Goal: Navigation & Orientation: Find specific page/section

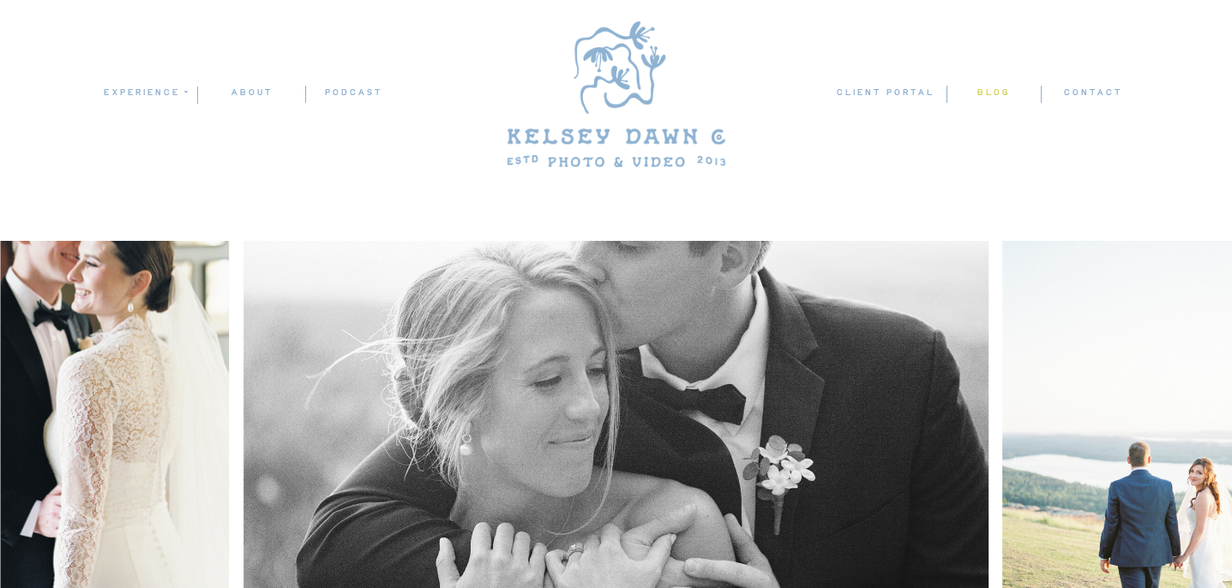
click at [978, 93] on nav "blog" at bounding box center [992, 93] width 93 height 16
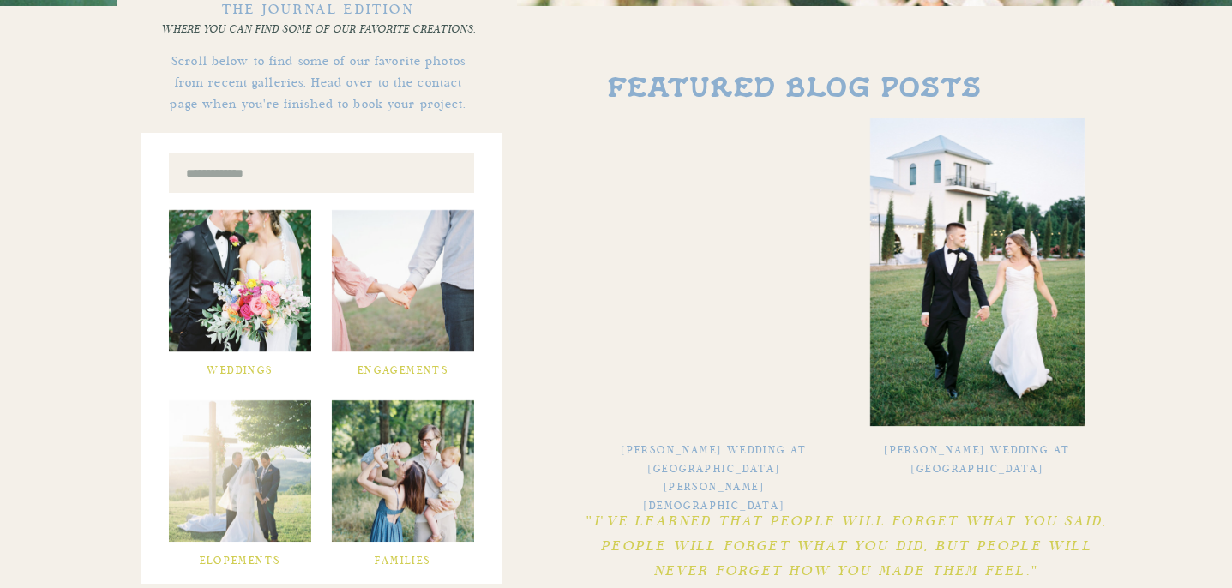
scroll to position [514, 0]
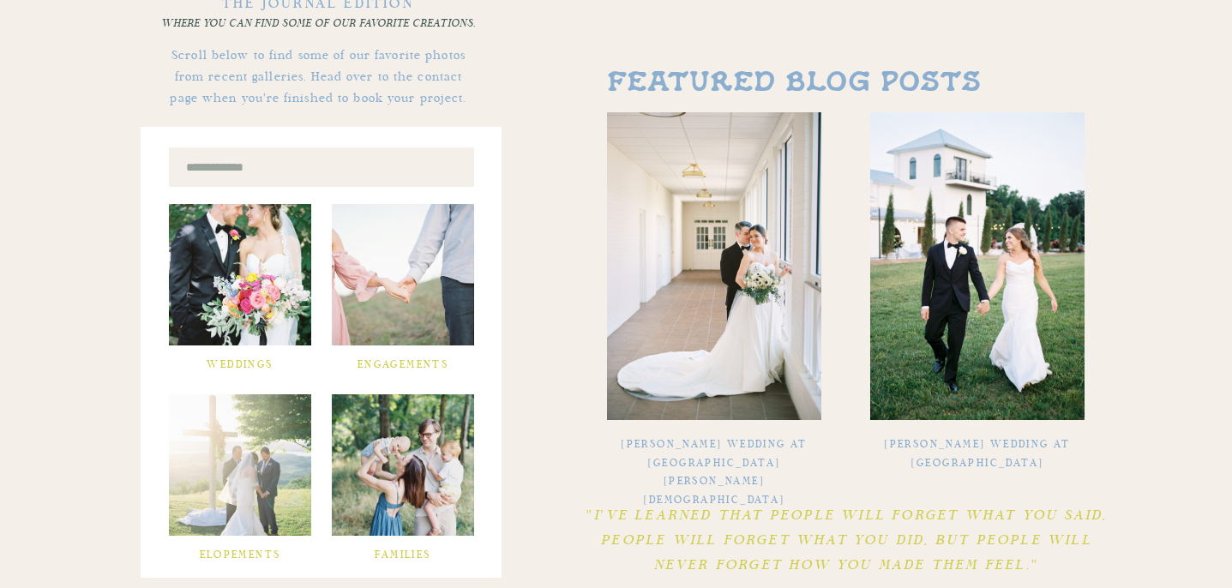
click at [262, 289] on div at bounding box center [240, 274] width 142 height 141
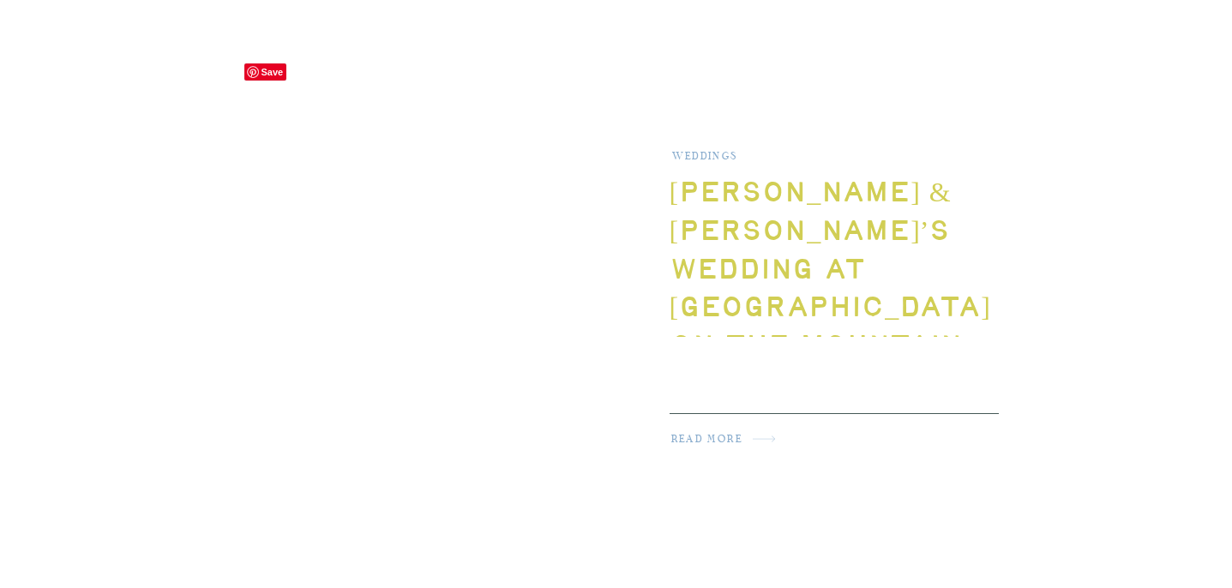
scroll to position [1177, 0]
